Goal: Transaction & Acquisition: Purchase product/service

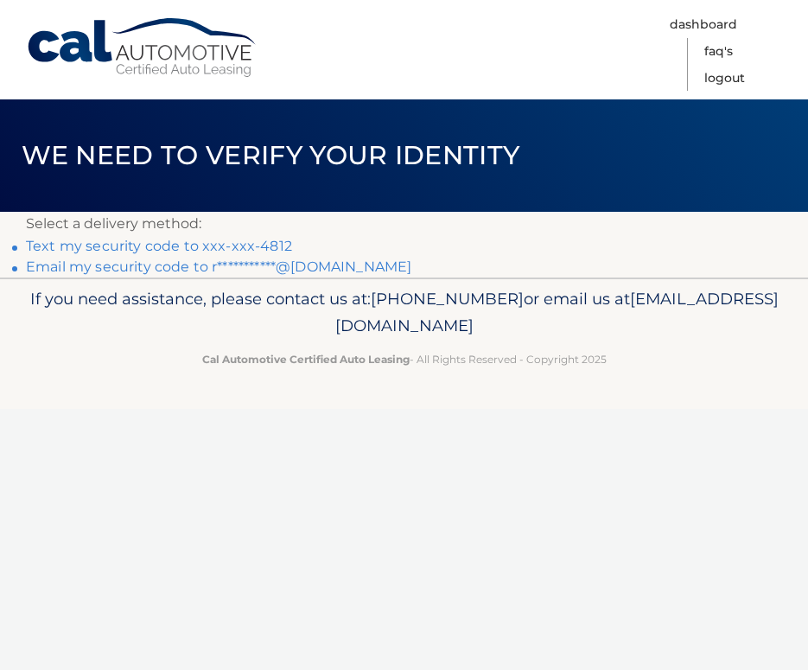
click at [256, 244] on link "Text my security code to xxx-xxx-4812" at bounding box center [159, 246] width 266 height 16
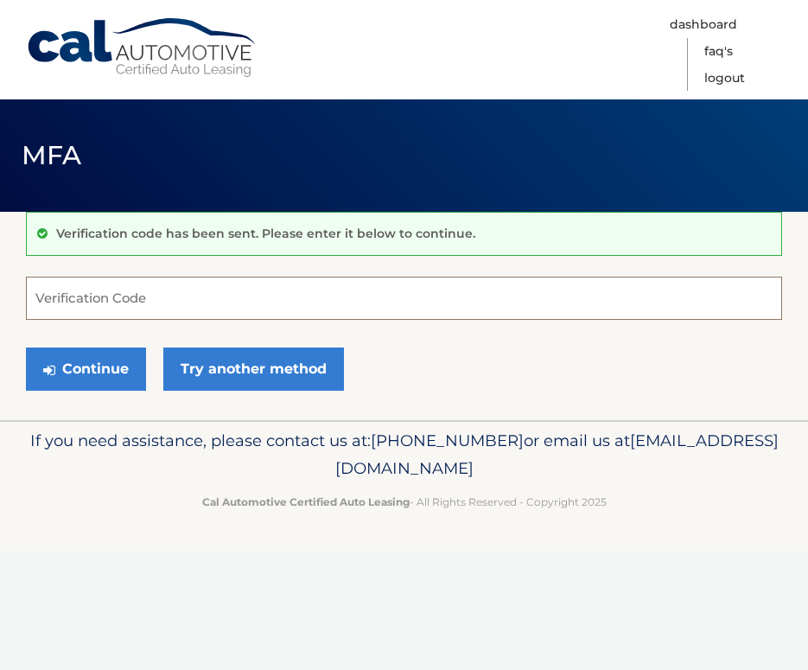
click at [86, 368] on button "Continue" at bounding box center [86, 368] width 120 height 43
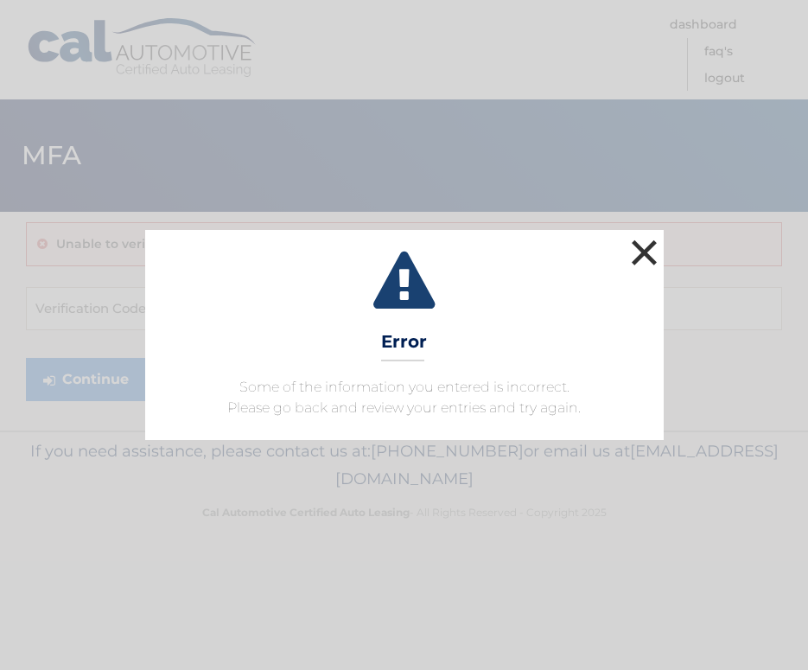
click at [643, 254] on button "×" at bounding box center [645, 252] width 35 height 35
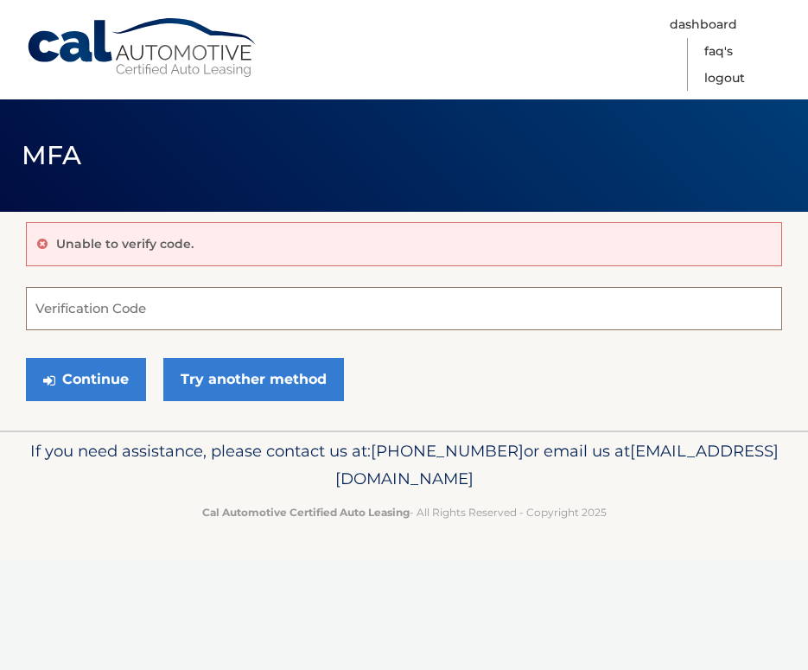
click at [386, 317] on input "Verification Code" at bounding box center [404, 308] width 756 height 43
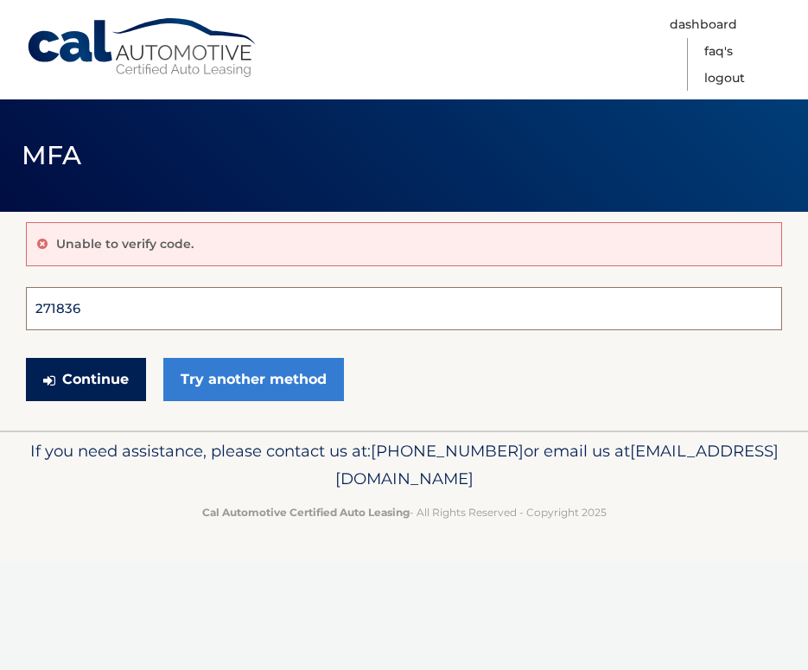
type input "271836"
click at [86, 379] on button "Continue" at bounding box center [86, 379] width 120 height 43
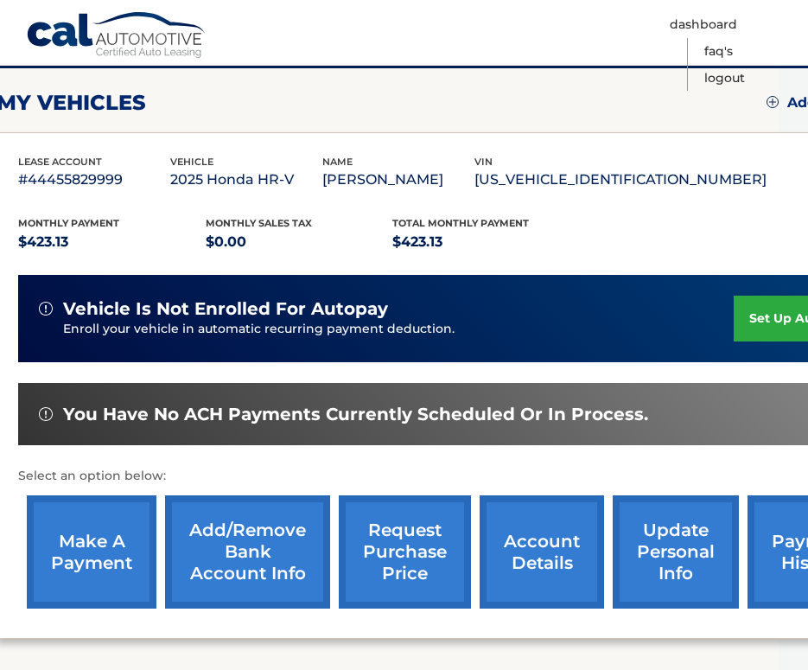
scroll to position [226, 29]
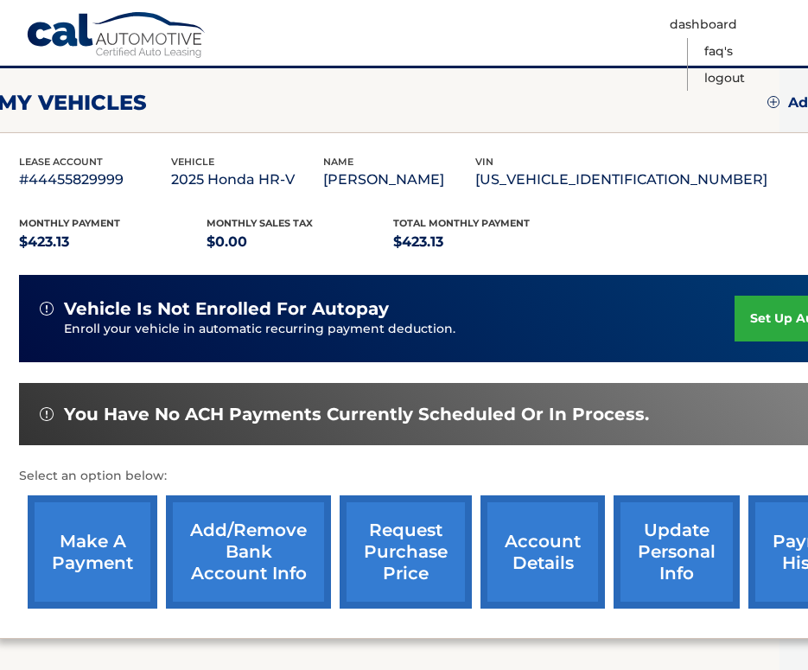
click at [79, 566] on link "make a payment" at bounding box center [93, 551] width 130 height 113
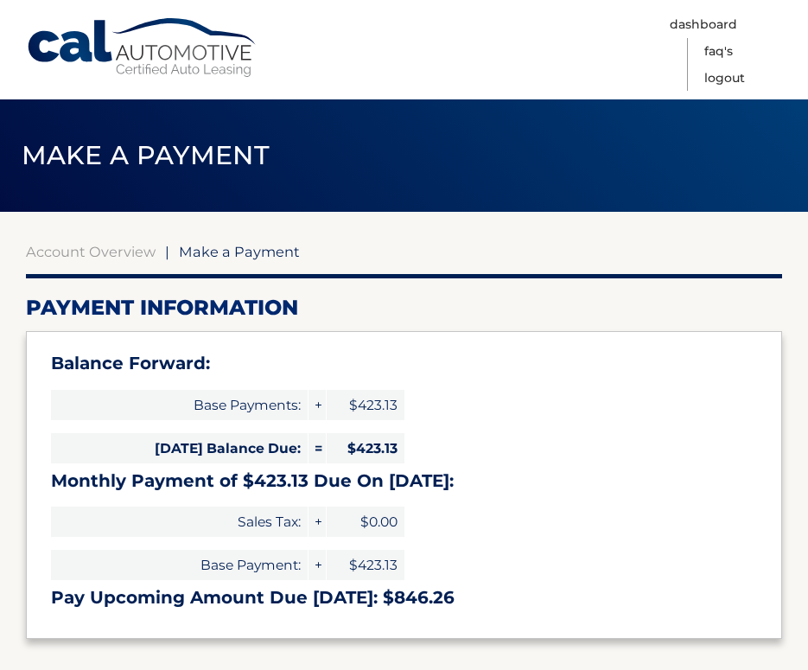
select select "OTJmZjUxZWQtOWIxZC00MTcxLWFiMTEtYWVlYTE4NzZjOWU2"
drag, startPoint x: 125, startPoint y: 260, endPoint x: 144, endPoint y: 229, distance: 36.5
click at [79, 57] on link "Cal Automotive" at bounding box center [142, 47] width 233 height 61
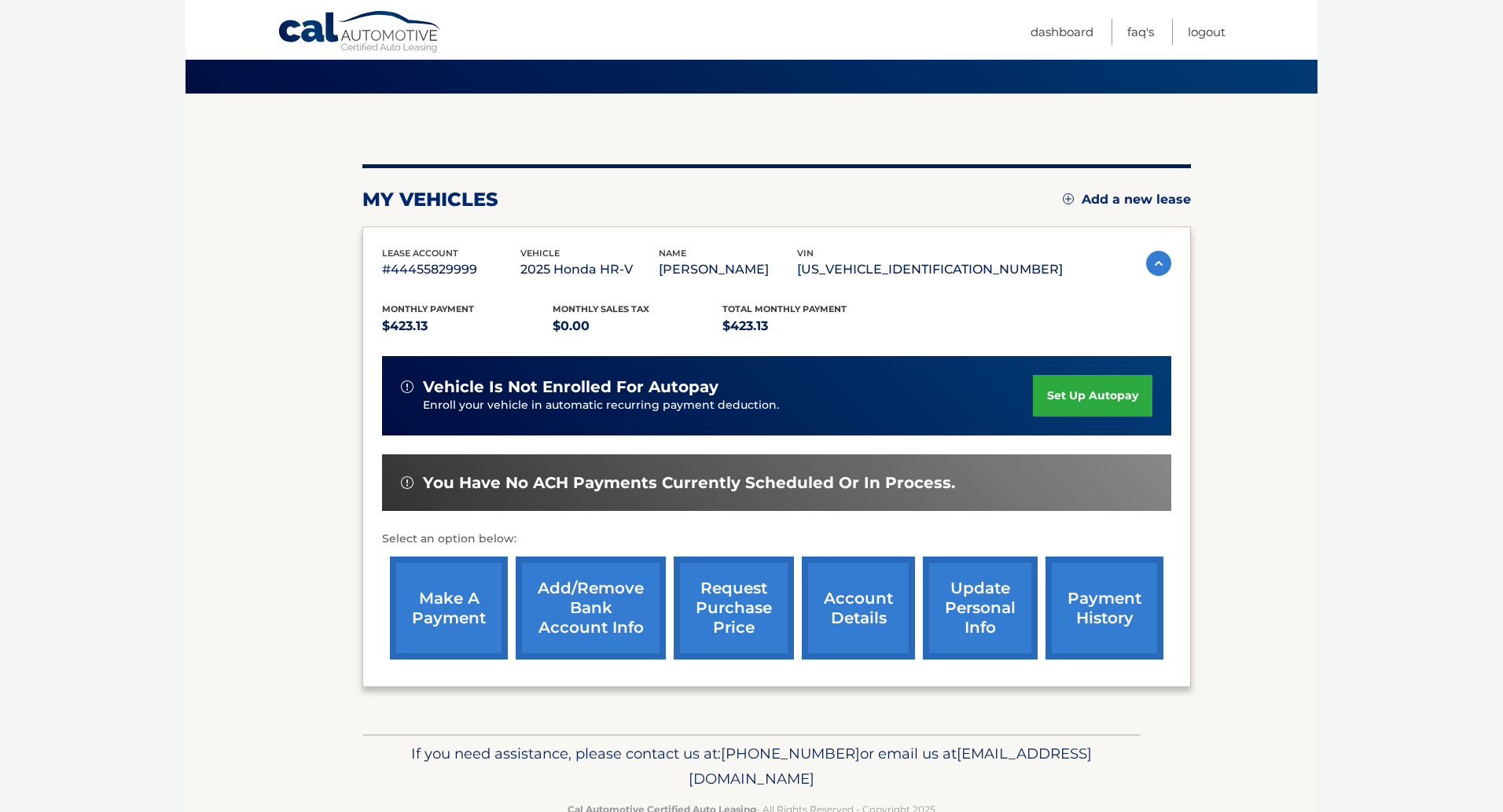
scroll to position [99, 0]
click at [734, 606] on link "payment history" at bounding box center [1105, 607] width 118 height 103
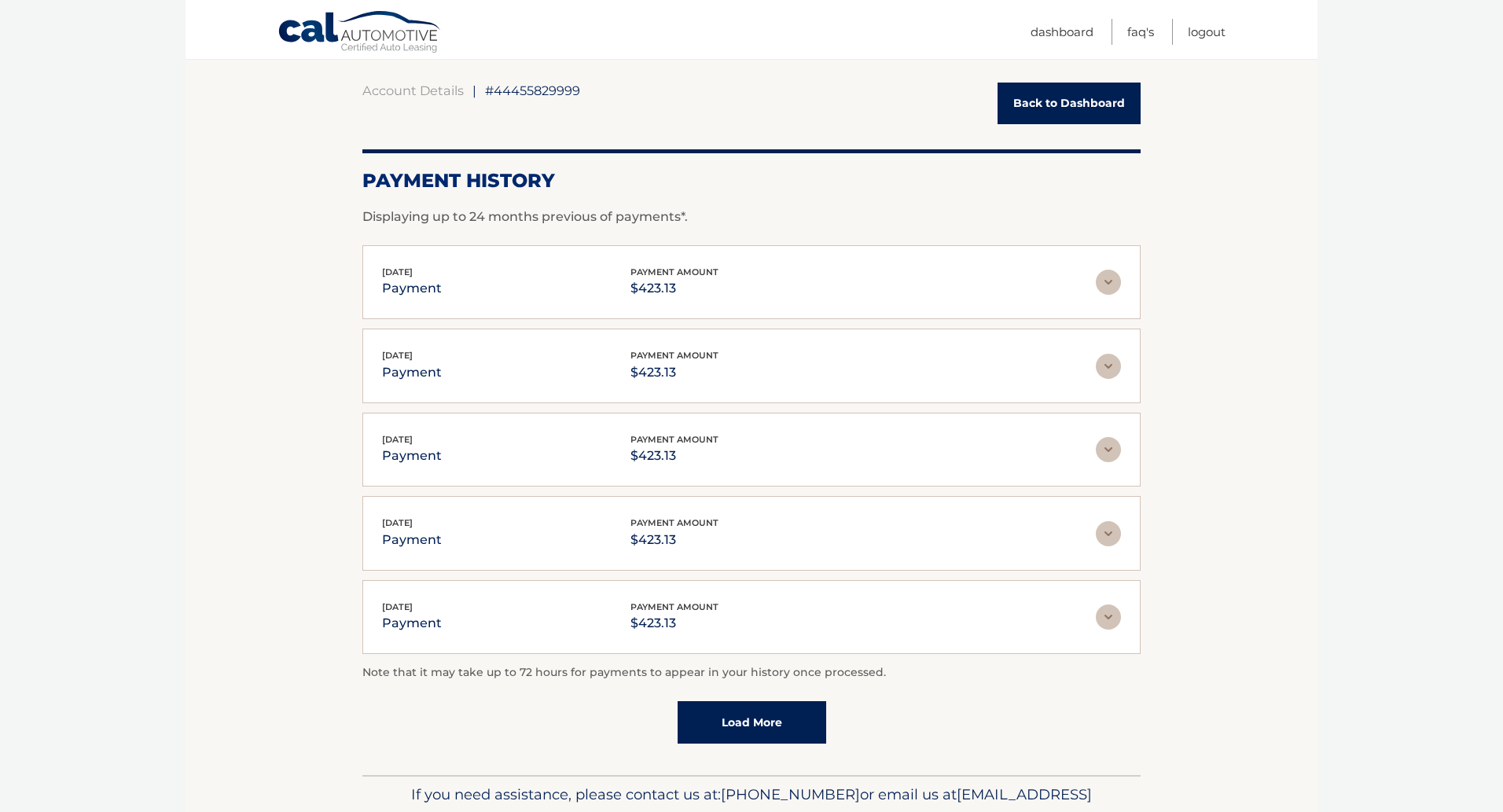
scroll to position [157, 0]
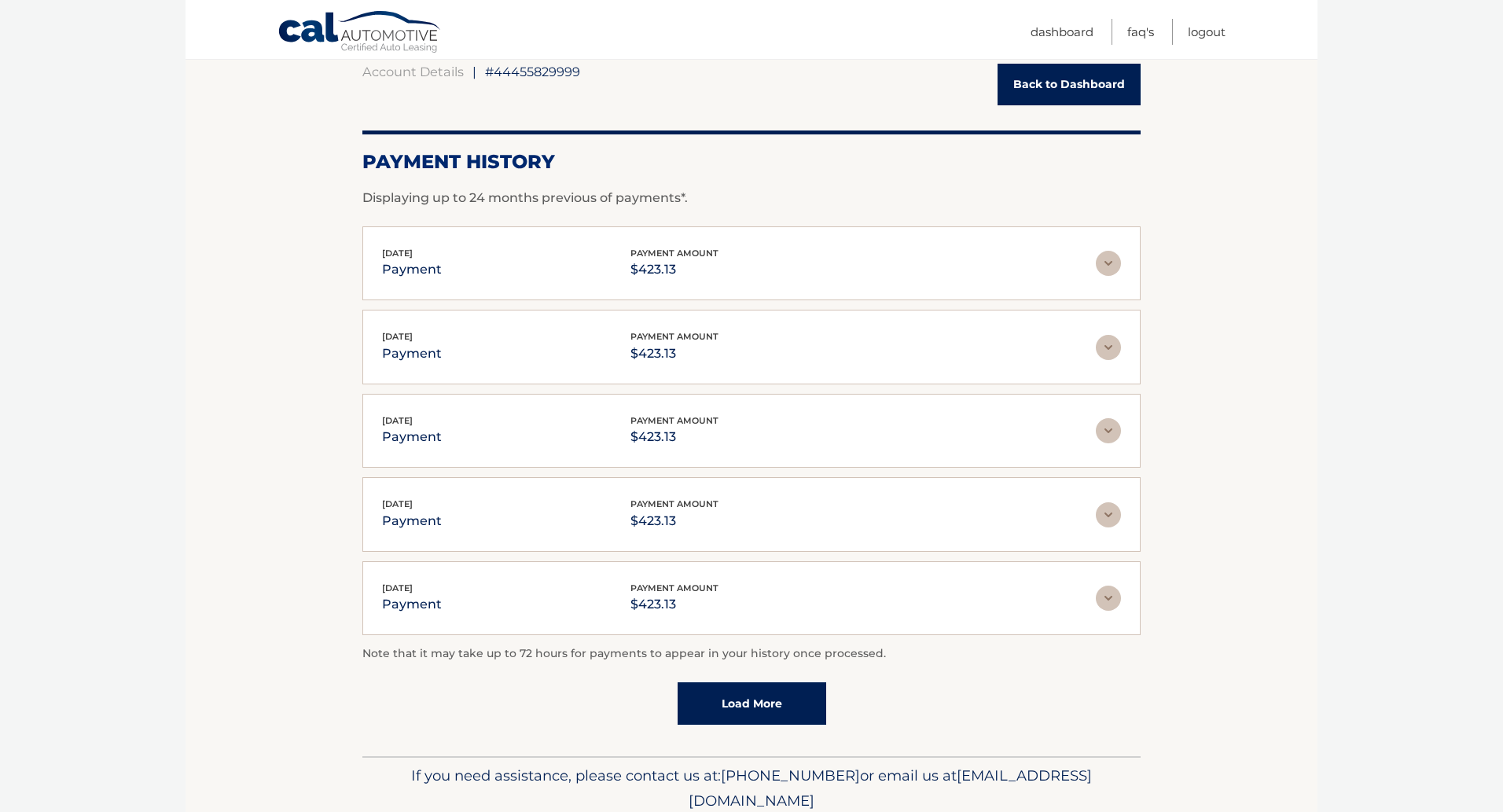
click at [753, 697] on link "Load More" at bounding box center [751, 703] width 148 height 43
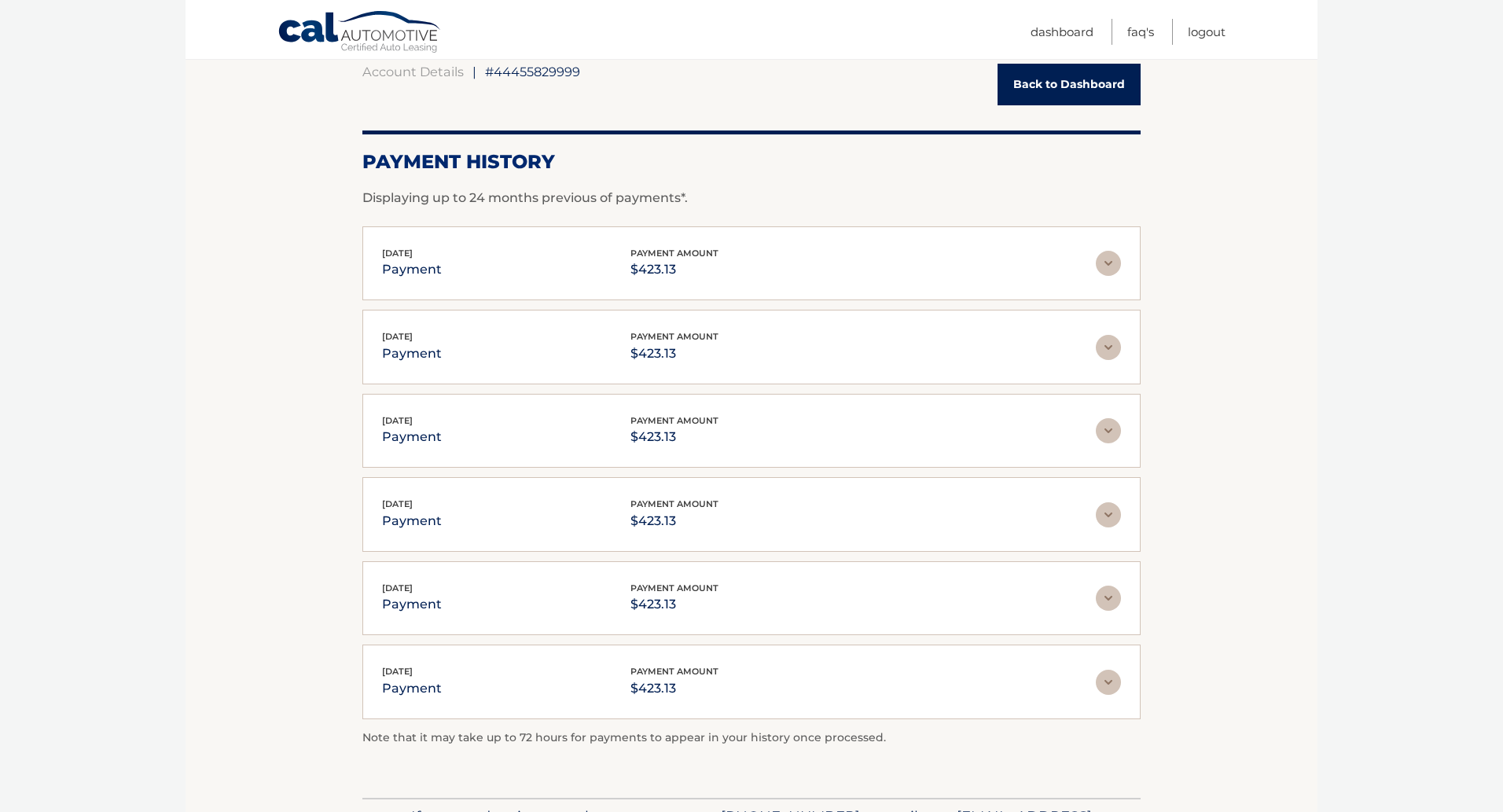
click at [1066, 81] on link "Back to Dashboard" at bounding box center [1068, 85] width 143 height 42
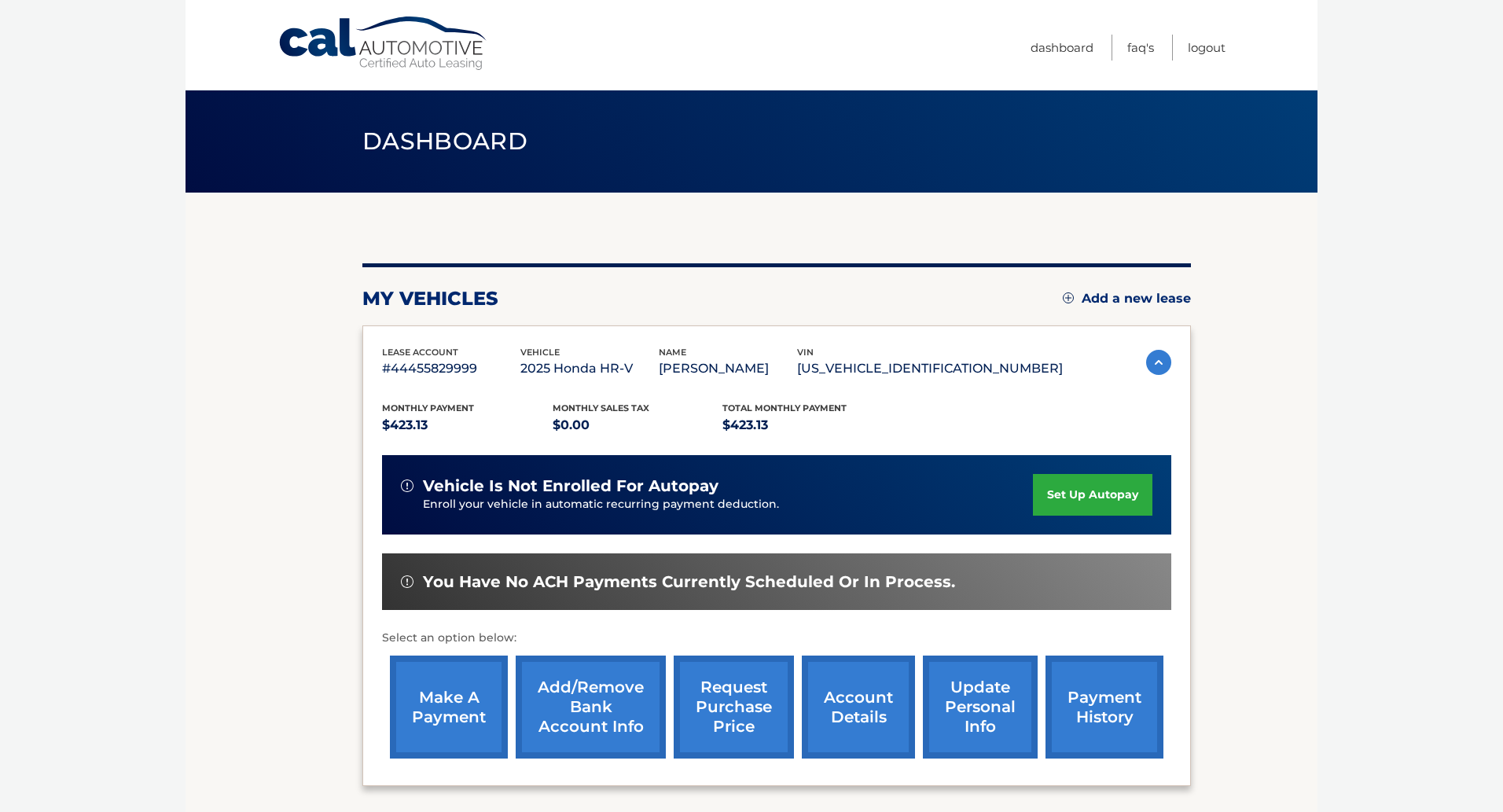
scroll to position [17, 0]
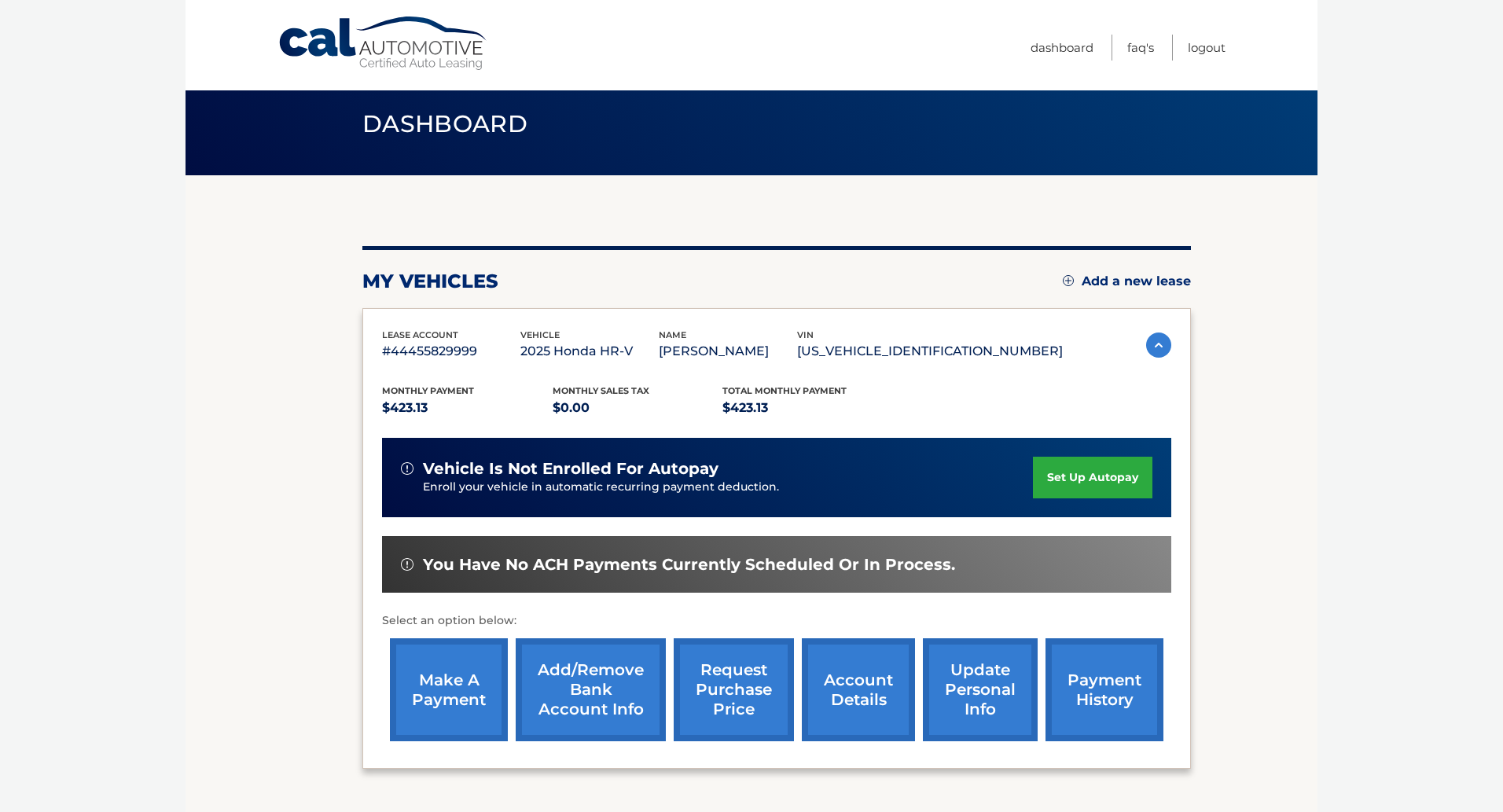
click at [426, 694] on link "make a payment" at bounding box center [449, 689] width 118 height 103
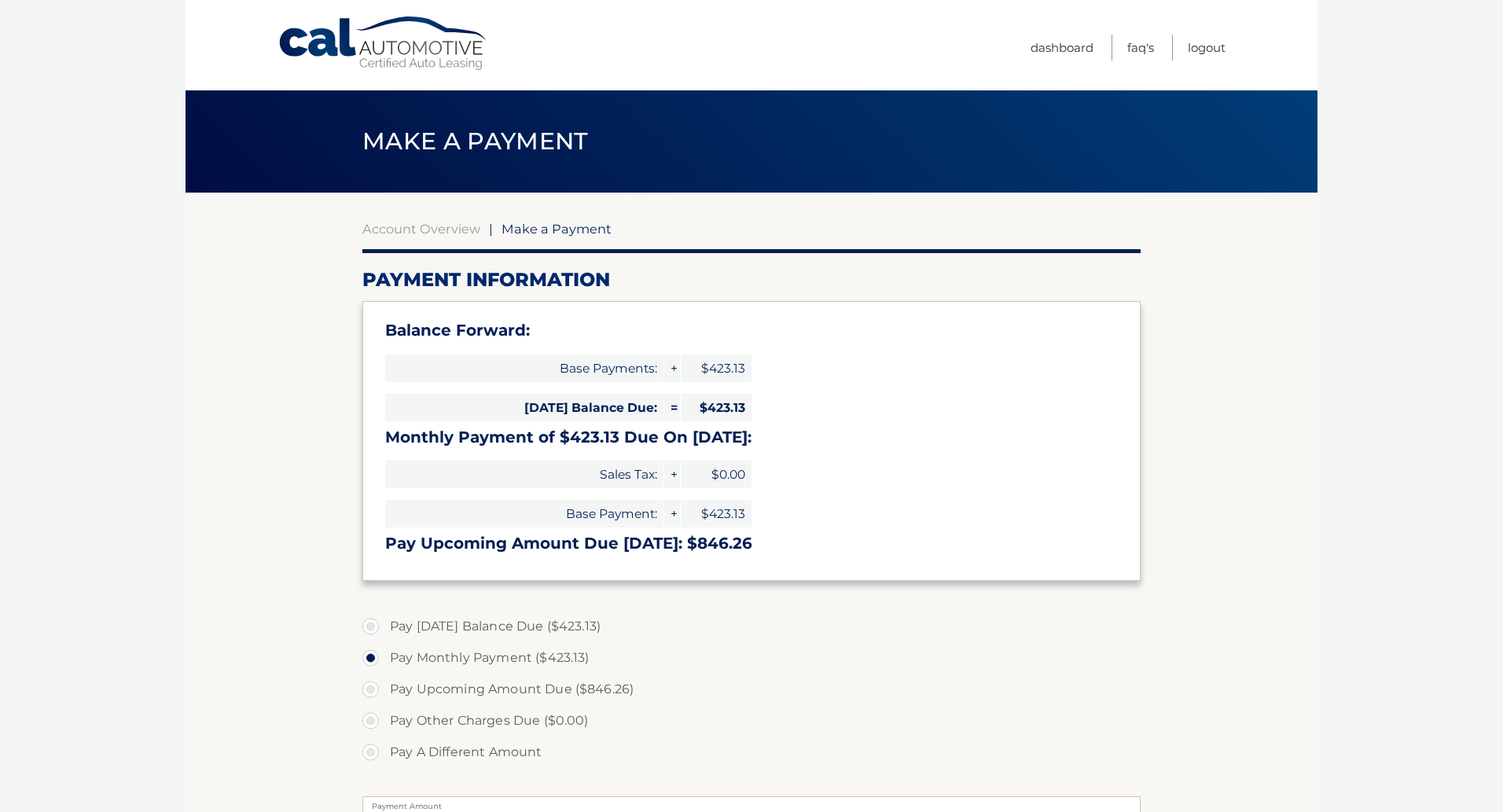
select select "OTJmZjUxZWQtOWIxZC00MTcxLWFiMTEtYWVlYTE4NzZjOWU2"
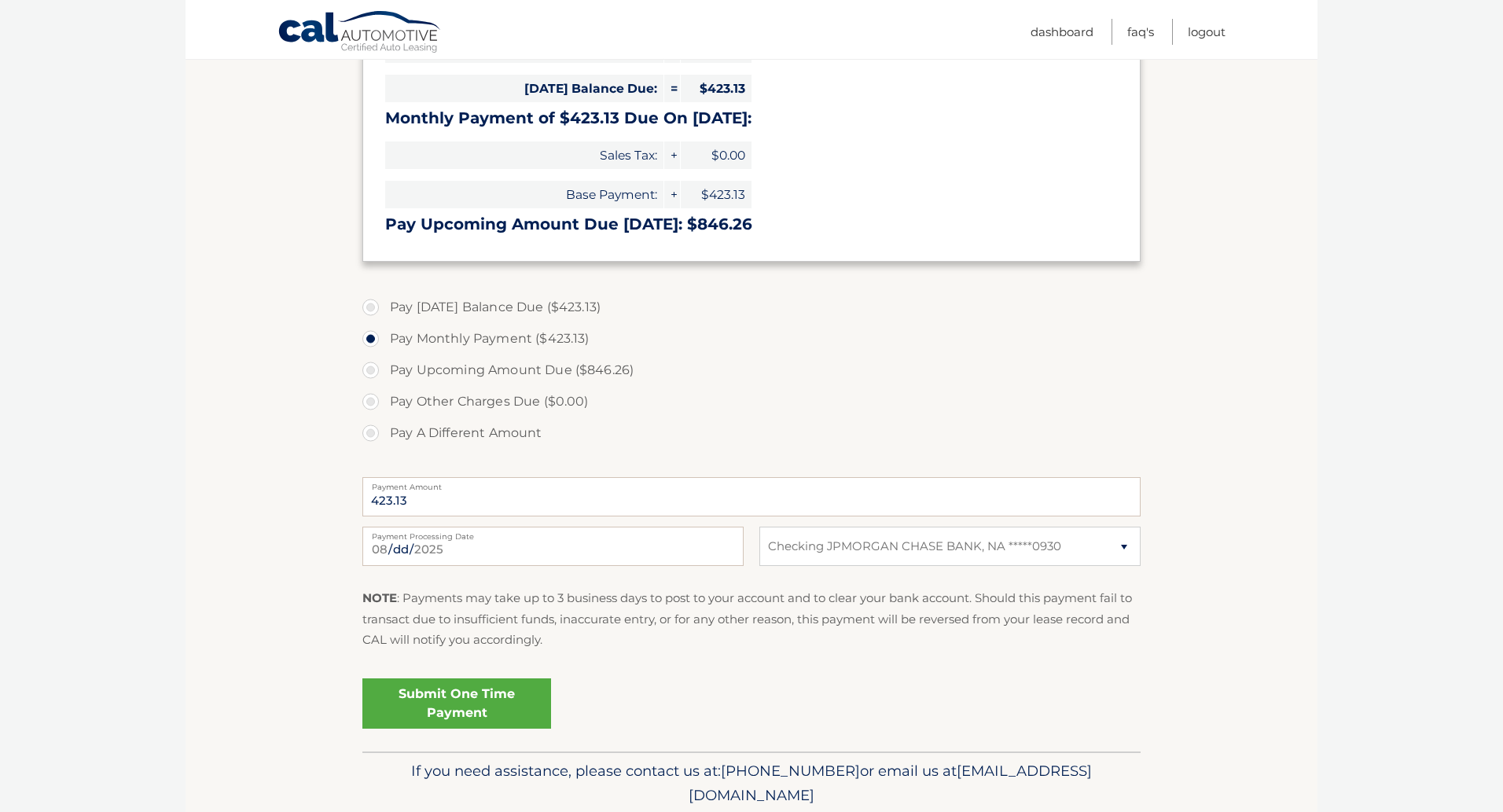
scroll to position [323, 0]
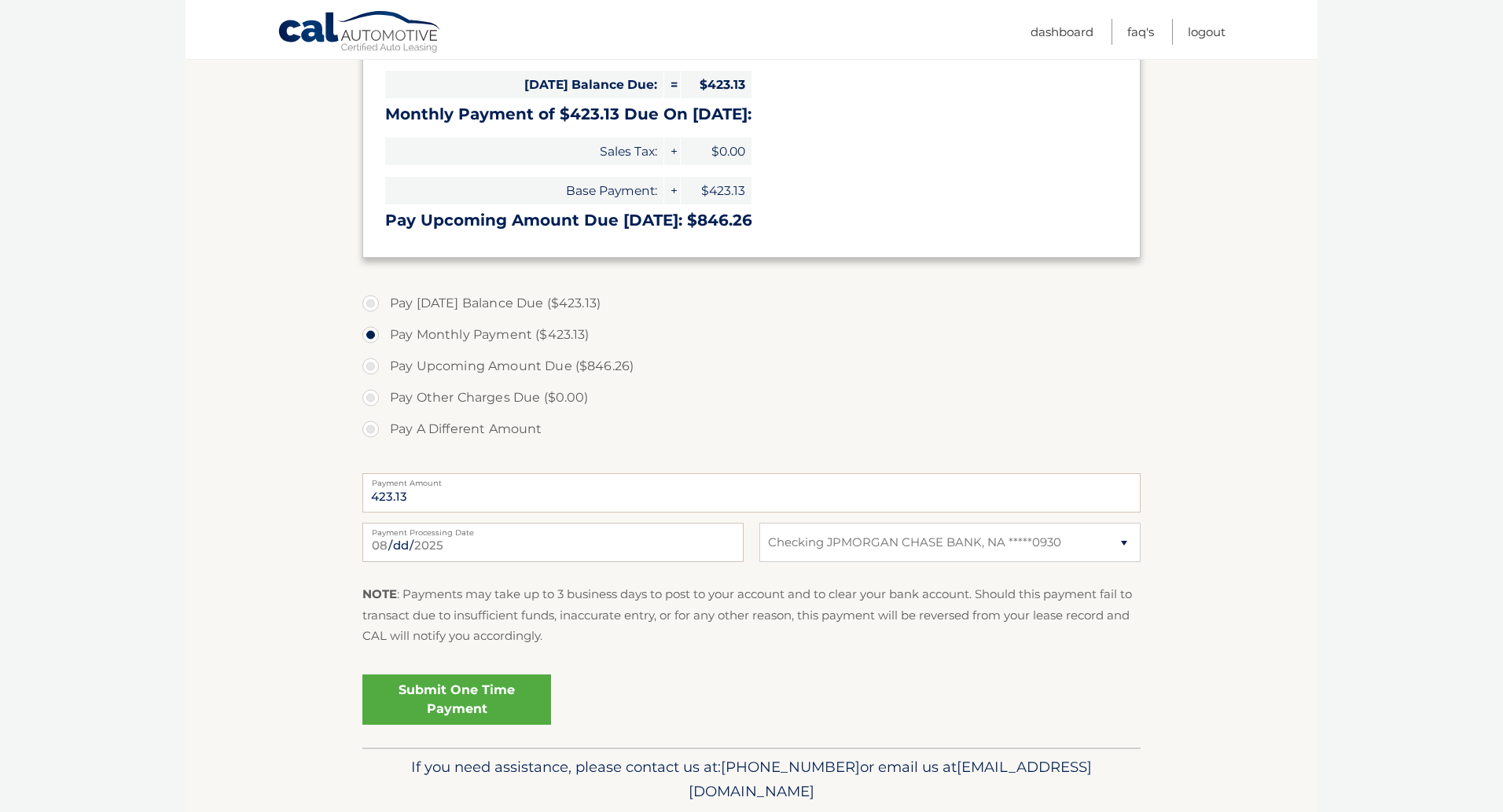
click at [463, 698] on link "Submit One Time Payment" at bounding box center [456, 699] width 188 height 50
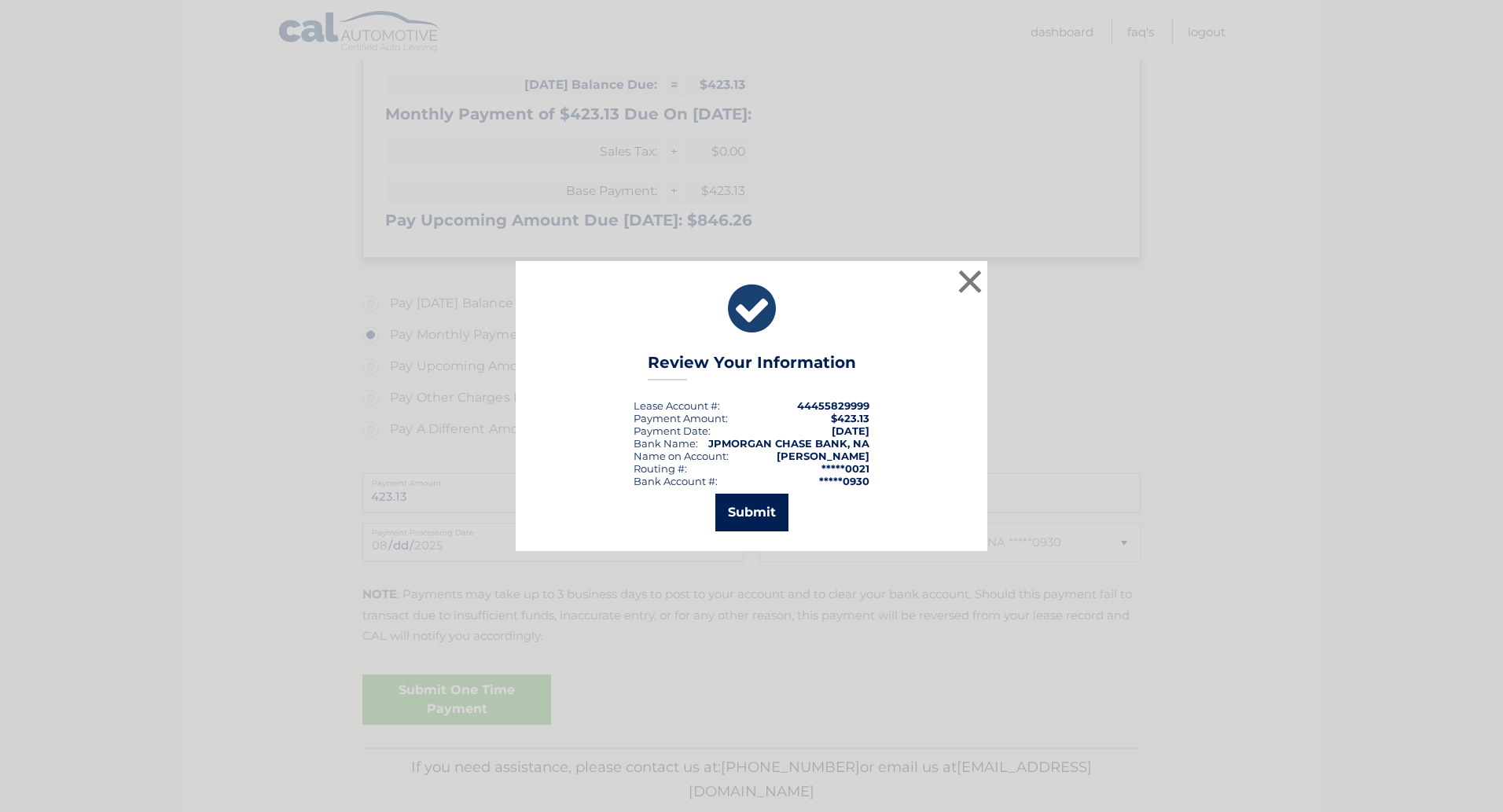
click at [758, 525] on button "Submit" at bounding box center [752, 512] width 73 height 37
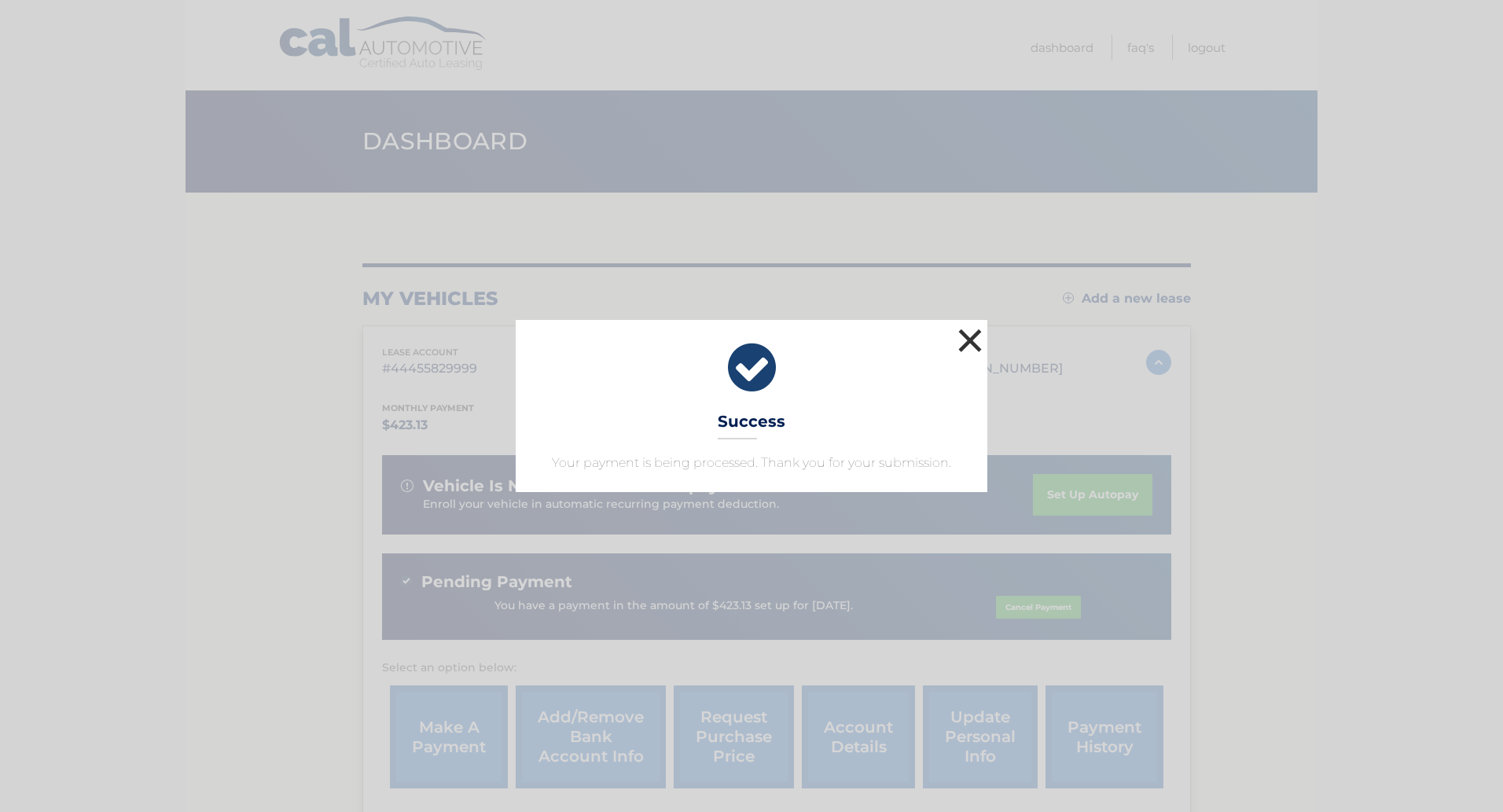
click at [960, 336] on button "×" at bounding box center [969, 340] width 32 height 32
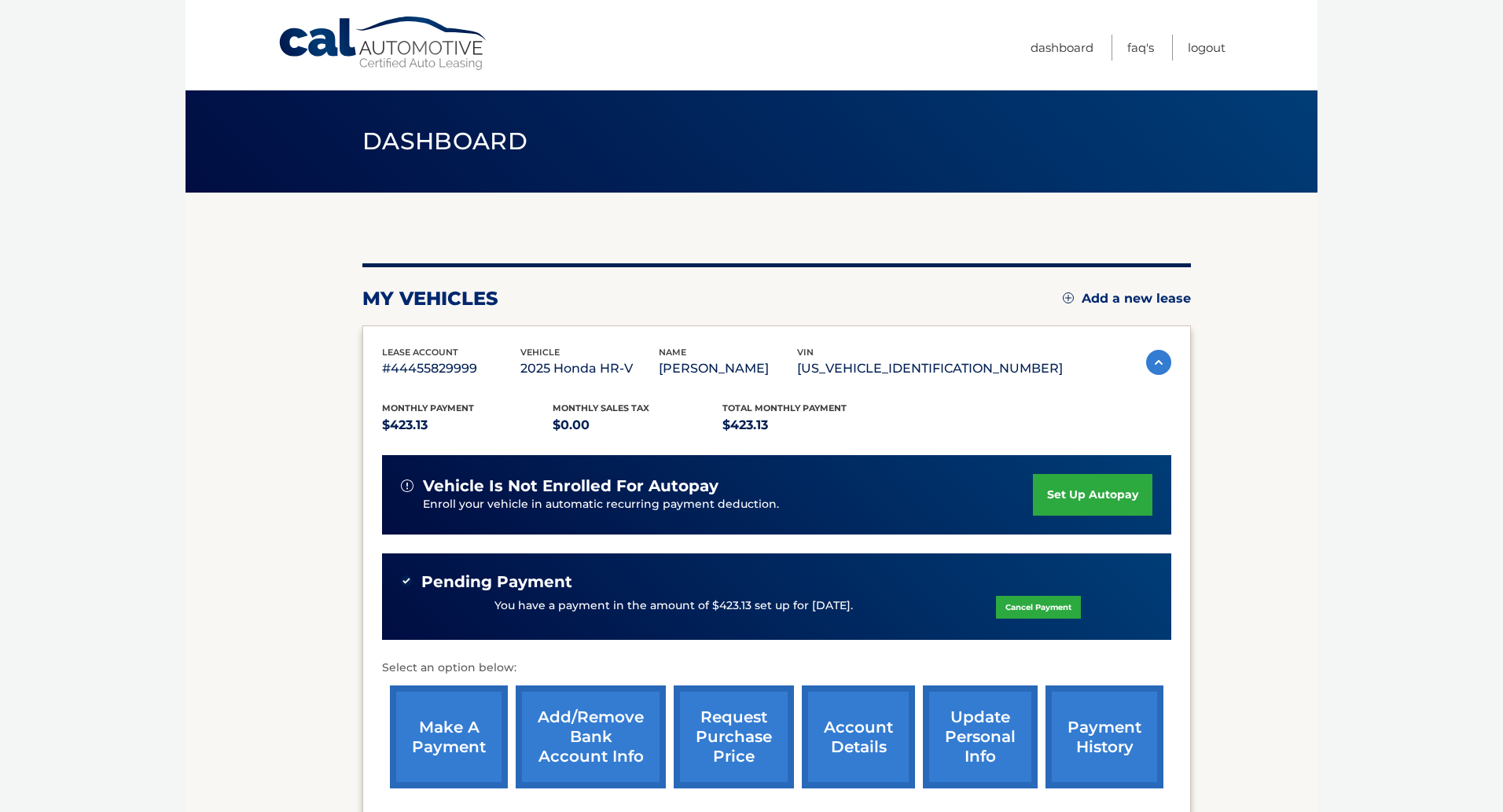
scroll to position [1, 0]
